Goal: Information Seeking & Learning: Learn about a topic

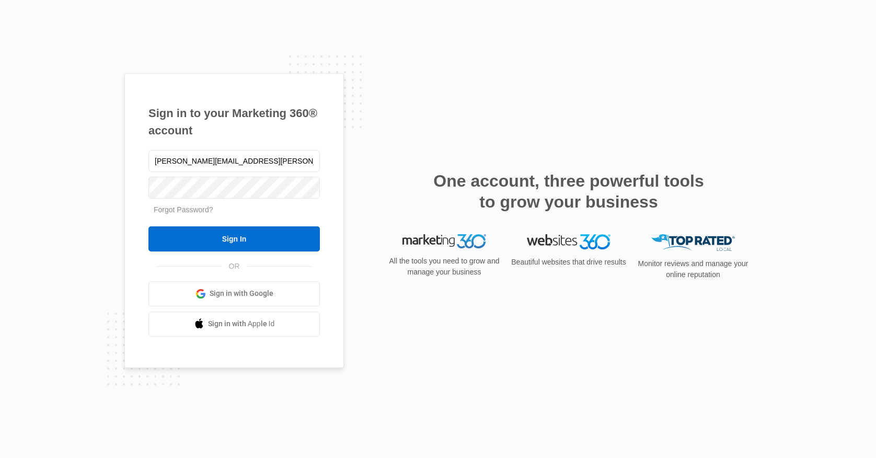
type input "[PERSON_NAME][EMAIL_ADDRESS][PERSON_NAME][DOMAIN_NAME]"
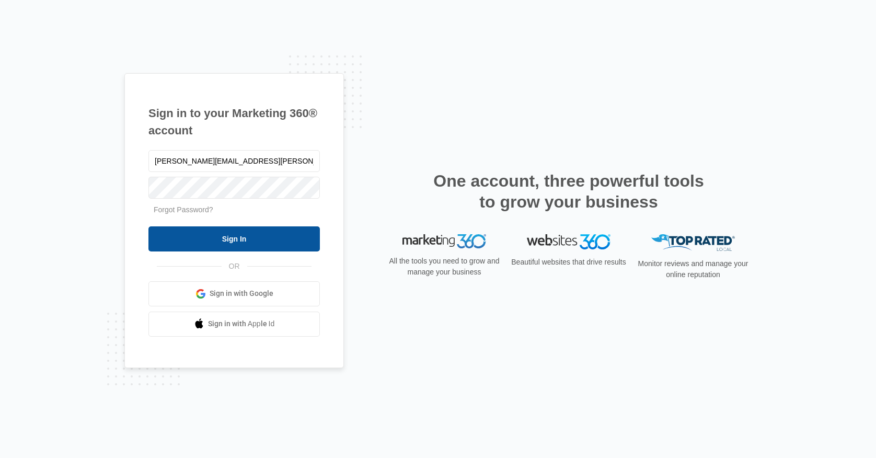
click at [246, 233] on input "Sign In" at bounding box center [233, 238] width 171 height 25
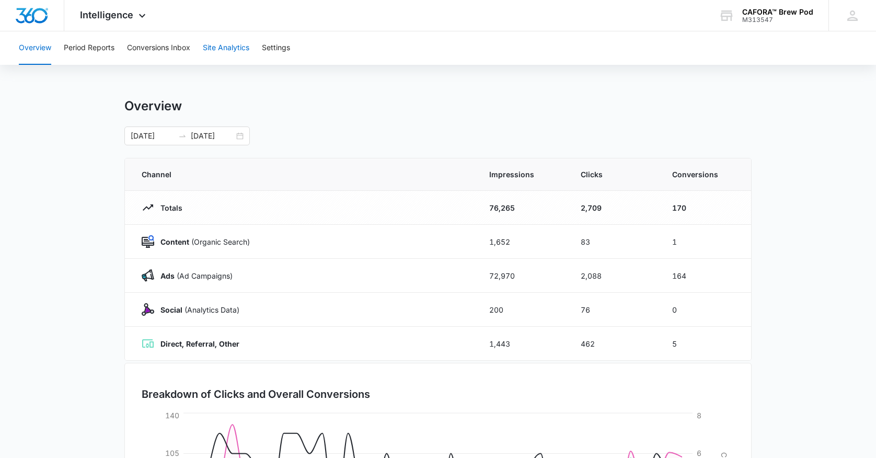
click at [223, 45] on button "Site Analytics" at bounding box center [226, 47] width 47 height 33
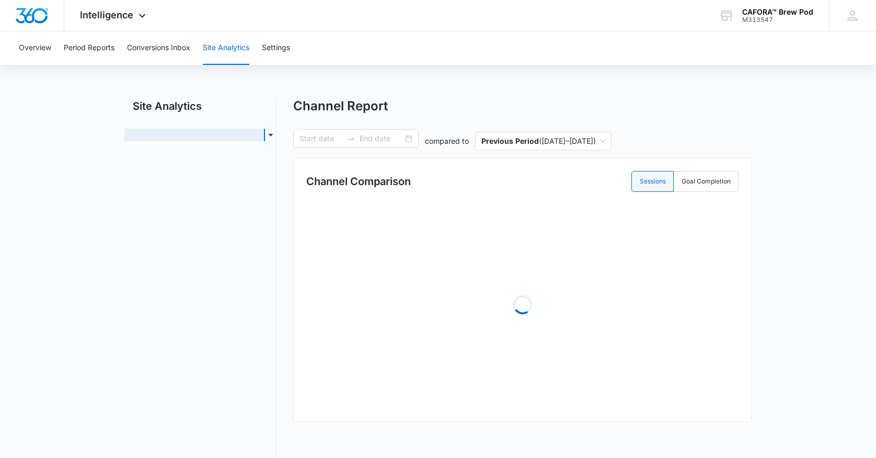
type input "[DATE]"
radio input "true"
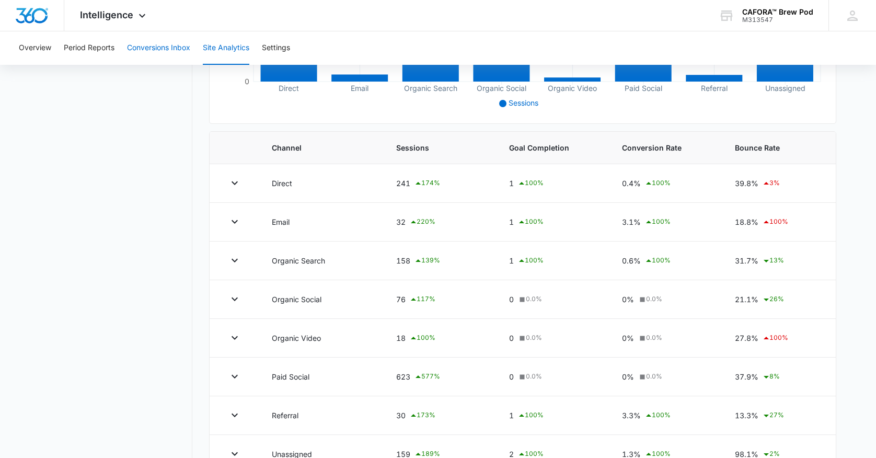
scroll to position [291, 0]
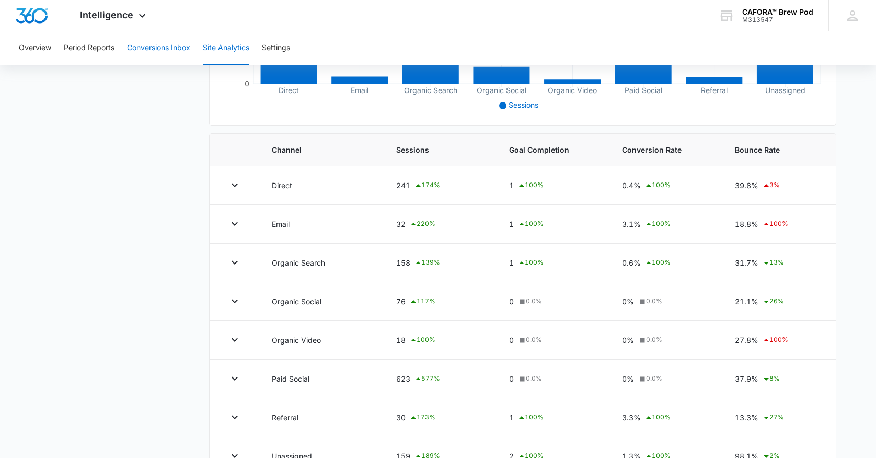
click at [153, 45] on button "Conversions Inbox" at bounding box center [158, 47] width 63 height 33
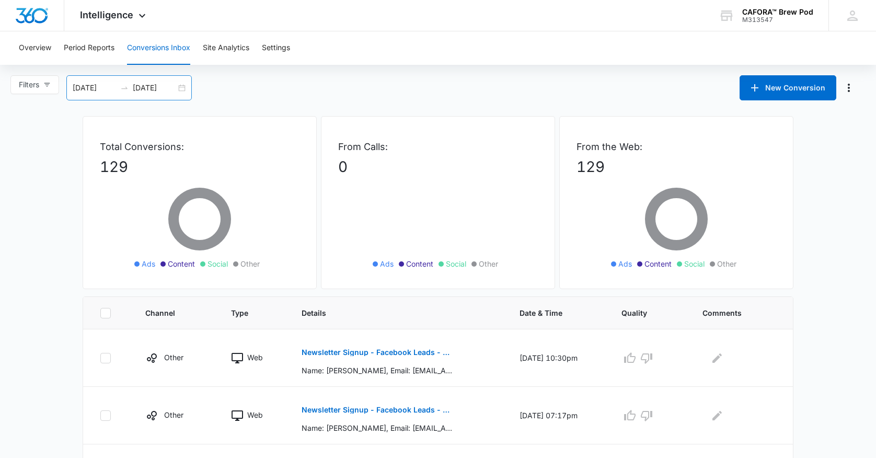
scroll to position [0, 1]
click at [106, 89] on input "09/08/2025" at bounding box center [94, 88] width 43 height 12
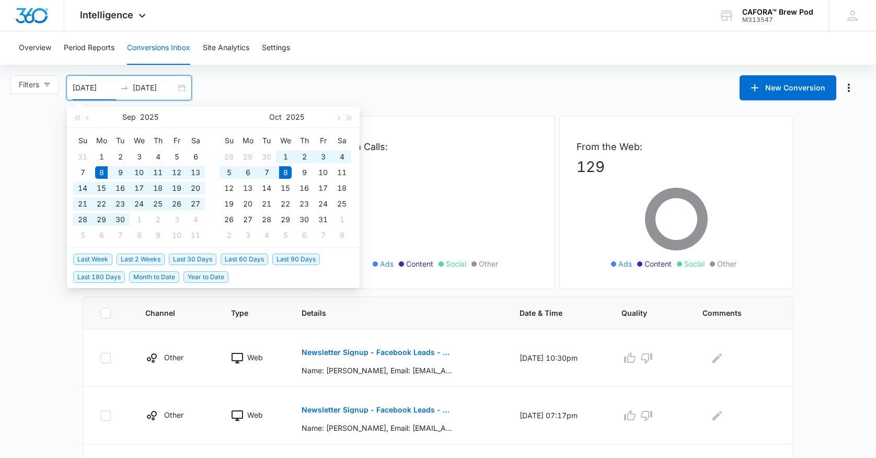
scroll to position [2, 0]
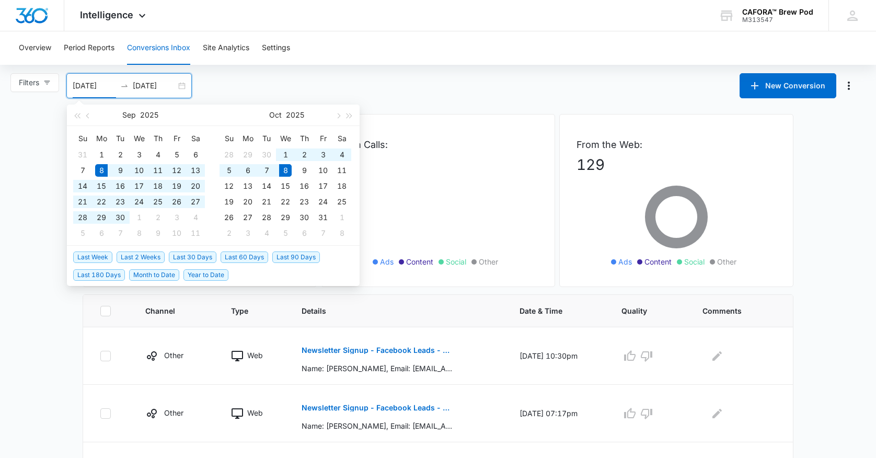
click at [383, 96] on div "Filters 09/08/2025 10/08/2025 New Conversion Sep 2025 Su Mo Tu We Th Fr Sa 31 1…" at bounding box center [438, 85] width 876 height 25
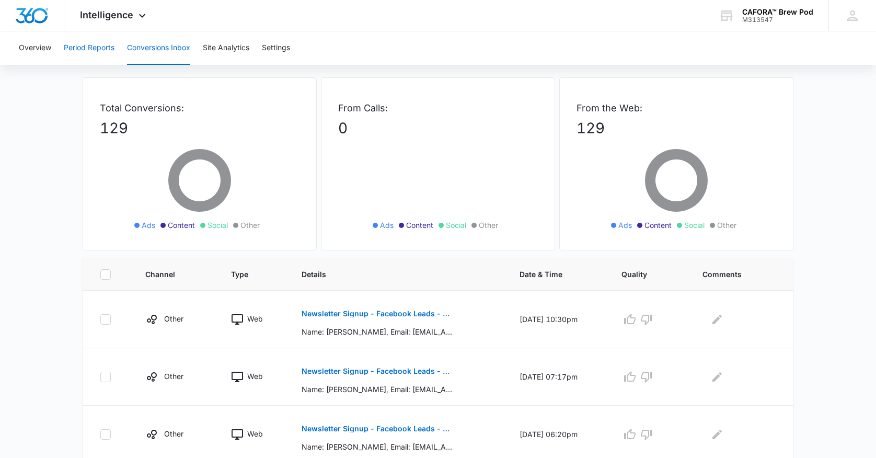
scroll to position [40, 0]
click at [99, 50] on button "Period Reports" at bounding box center [89, 47] width 51 height 33
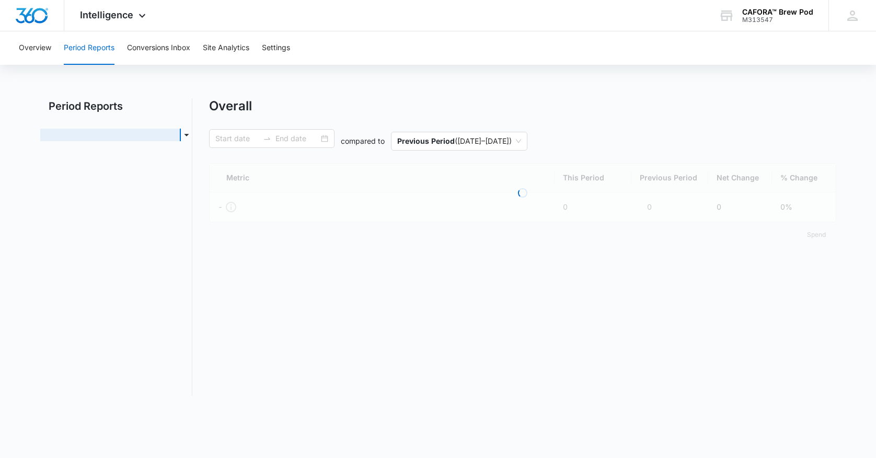
type input "08/25/2025"
type input "10/02/2025"
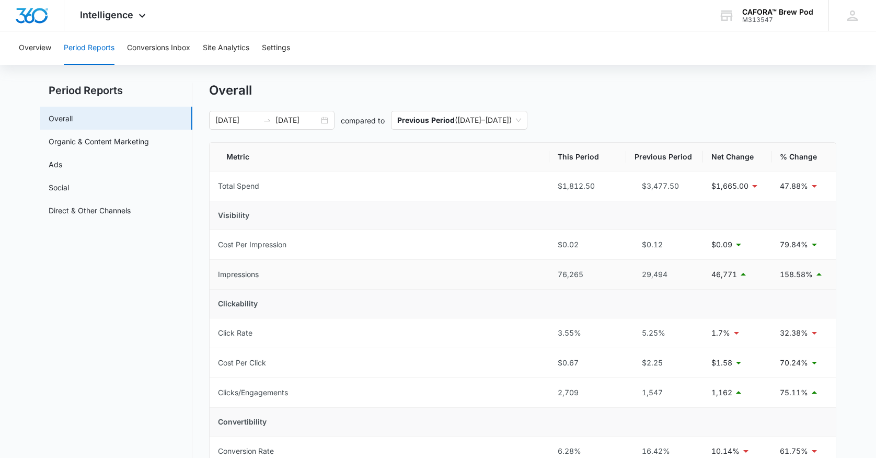
scroll to position [13, 0]
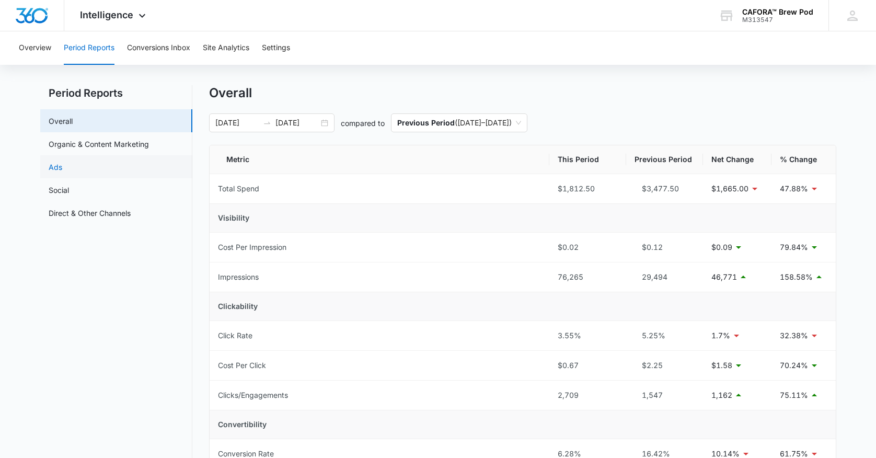
click at [62, 166] on link "Ads" at bounding box center [56, 167] width 14 height 11
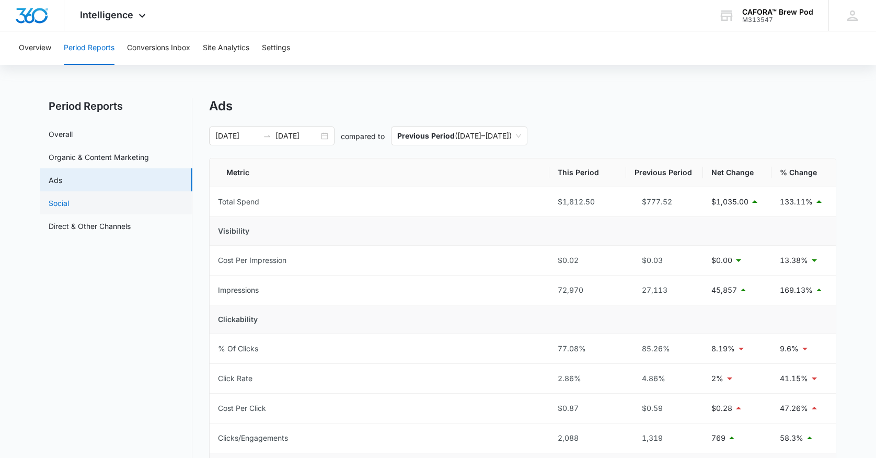
click at [69, 205] on link "Social" at bounding box center [59, 203] width 20 height 11
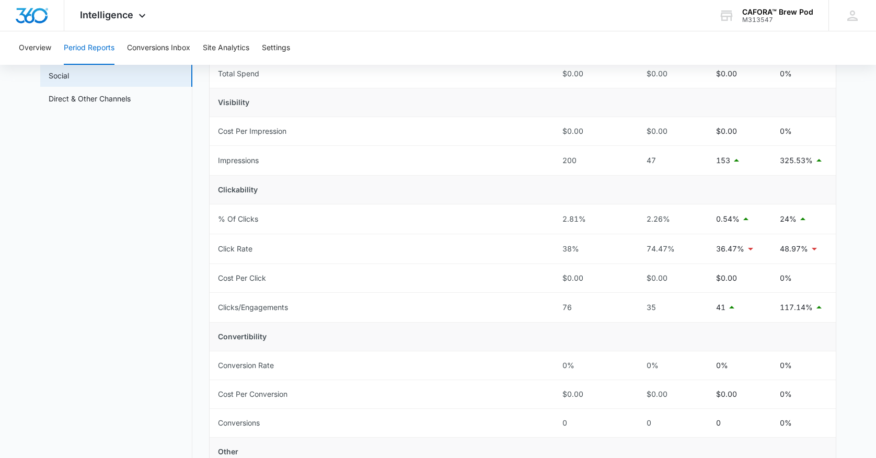
scroll to position [129, 0]
drag, startPoint x: 39, startPoint y: 49, endPoint x: 44, endPoint y: 50, distance: 5.3
click at [39, 49] on button "Overview" at bounding box center [35, 47] width 32 height 33
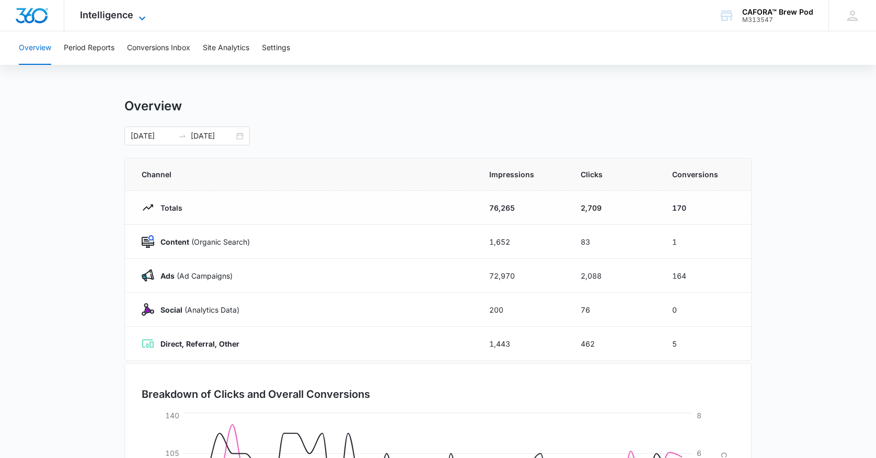
click at [114, 12] on span "Intelligence" at bounding box center [106, 14] width 53 height 11
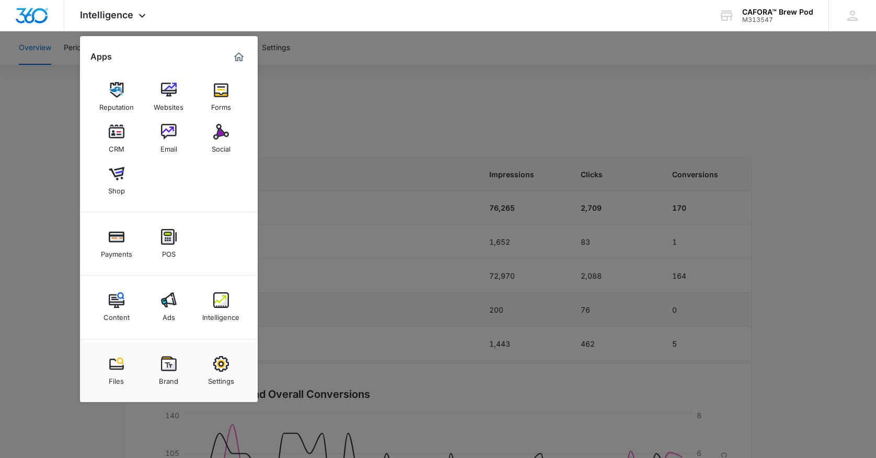
click at [169, 303] on img at bounding box center [169, 300] width 16 height 16
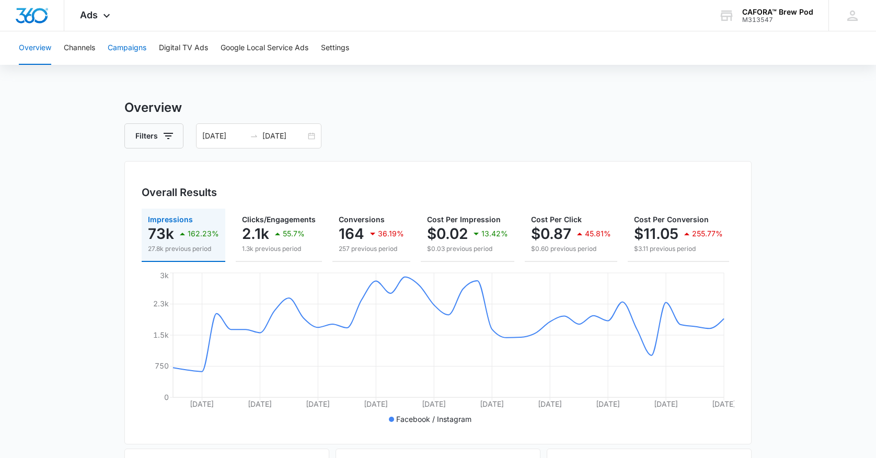
click at [121, 50] on button "Campaigns" at bounding box center [127, 47] width 39 height 33
click at [35, 47] on button "Overview" at bounding box center [35, 47] width 32 height 33
click at [92, 13] on span "Ads" at bounding box center [89, 14] width 18 height 11
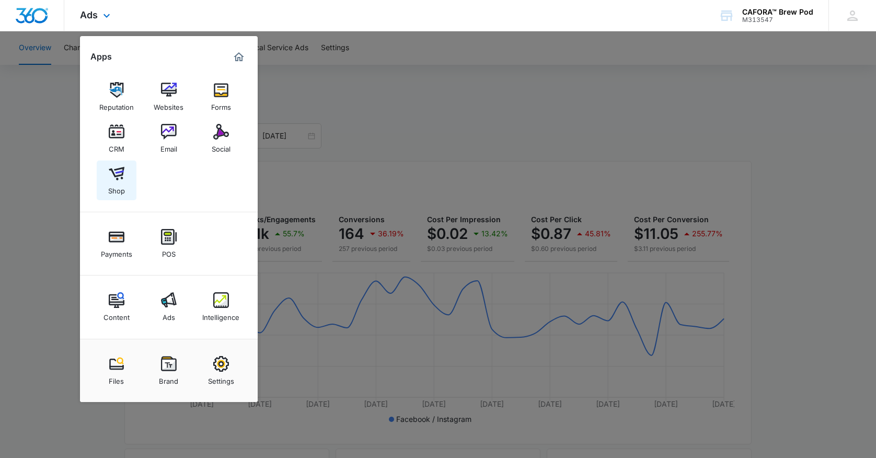
click at [119, 175] on img at bounding box center [117, 174] width 16 height 16
